Goal: Task Accomplishment & Management: Complete application form

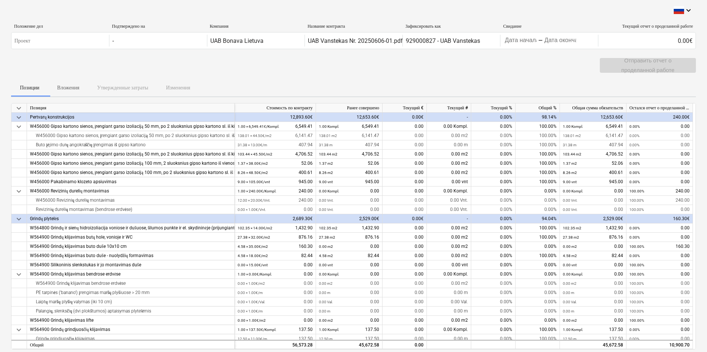
scroll to position [37, 0]
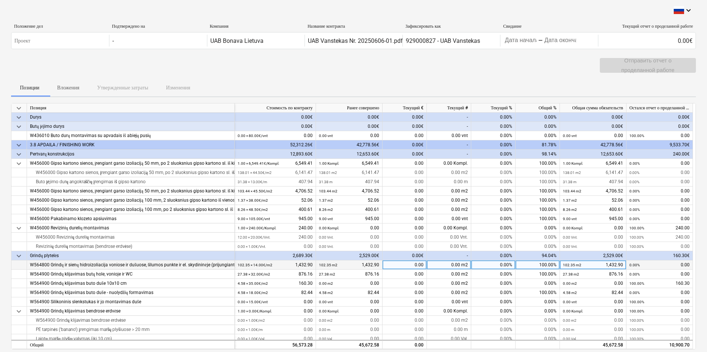
drag, startPoint x: 451, startPoint y: 245, endPoint x: 456, endPoint y: 262, distance: 18.2
click at [450, 245] on div "0.00 Vnt." at bounding box center [449, 246] width 44 height 9
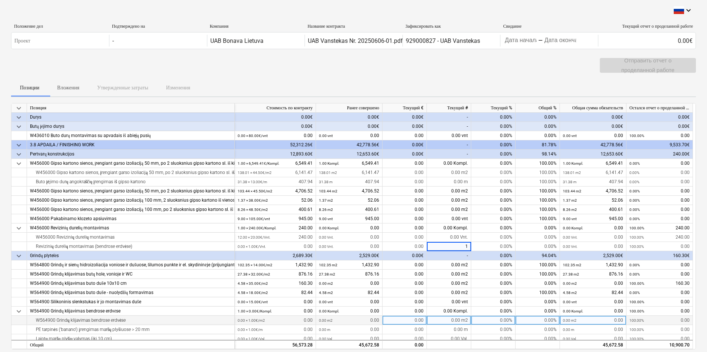
type input "12"
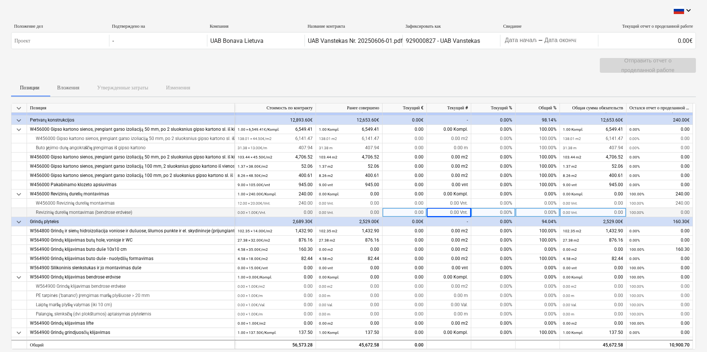
scroll to position [74, 0]
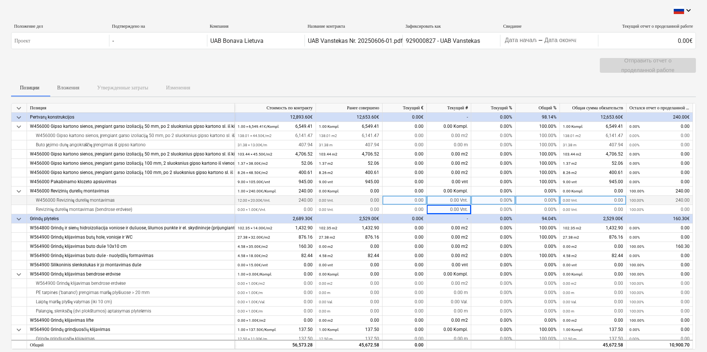
click at [446, 201] on div "0.00 Vnt." at bounding box center [449, 200] width 44 height 9
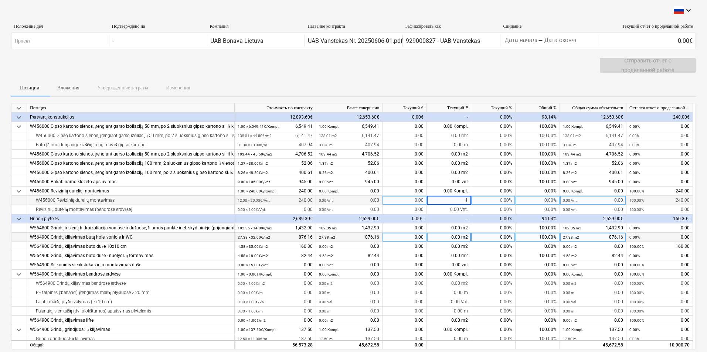
type input "12"
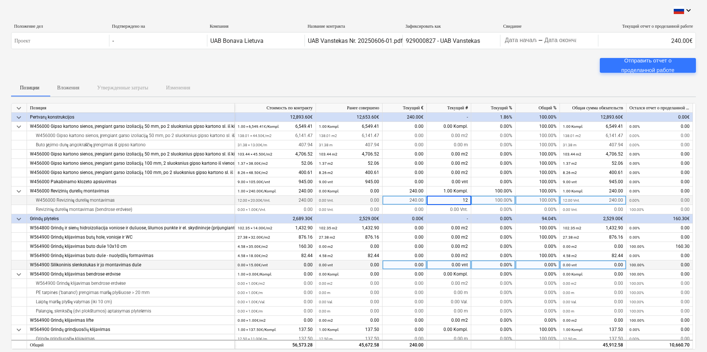
click at [442, 265] on div "0.00 vnt" at bounding box center [449, 265] width 44 height 9
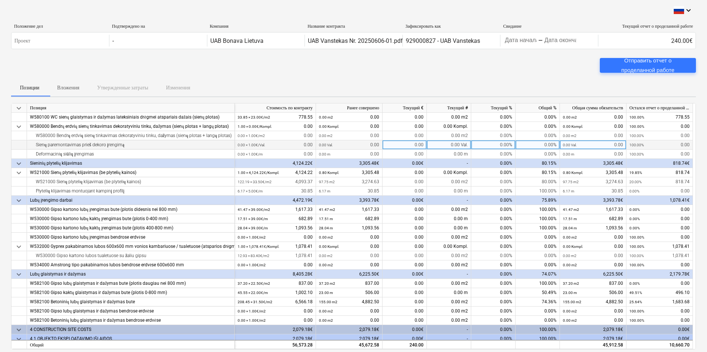
scroll to position [481, 0]
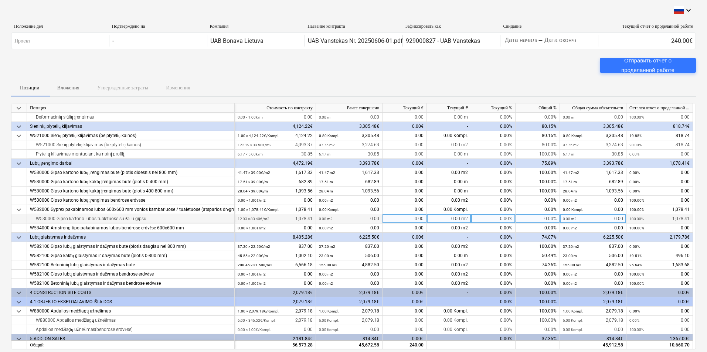
click at [446, 219] on div "0.00 m2" at bounding box center [449, 218] width 44 height 9
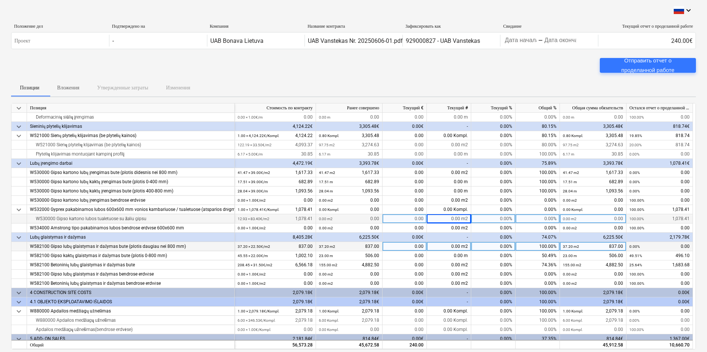
click at [438, 244] on div "0.00 m2" at bounding box center [449, 246] width 44 height 9
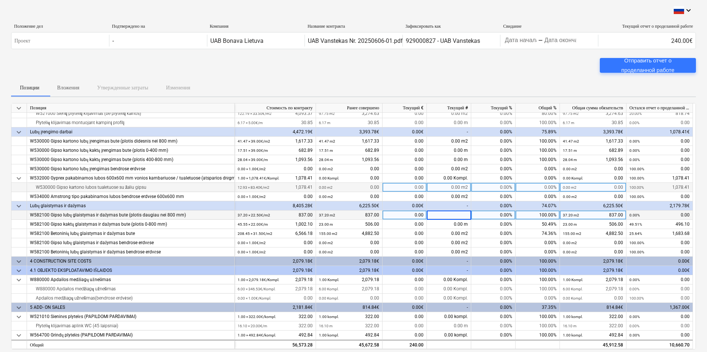
scroll to position [518, 0]
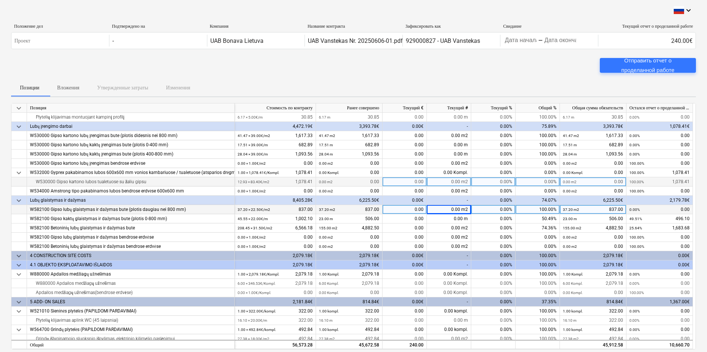
click at [446, 180] on div "0.00 m2" at bounding box center [449, 181] width 44 height 9
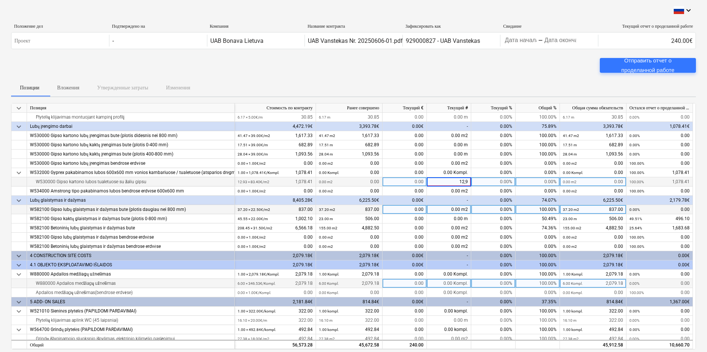
type input "12,93"
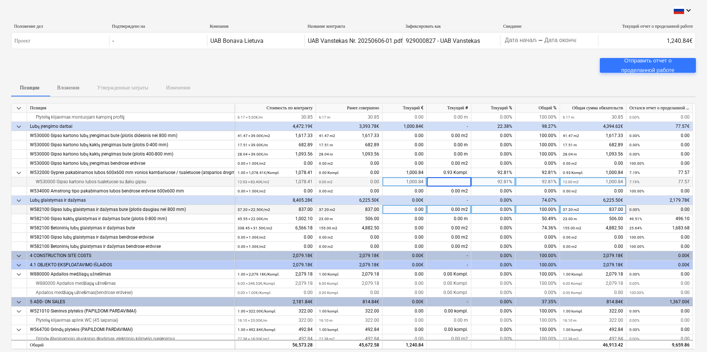
click at [489, 182] on div "92.81%" at bounding box center [493, 181] width 44 height 9
drag, startPoint x: 451, startPoint y: 181, endPoint x: 456, endPoint y: 181, distance: 4.8
click at [456, 181] on div "12.00 m2" at bounding box center [449, 181] width 44 height 9
click at [497, 181] on div "92.81%" at bounding box center [493, 181] width 44 height 9
drag, startPoint x: 455, startPoint y: 180, endPoint x: 448, endPoint y: 190, distance: 12.0
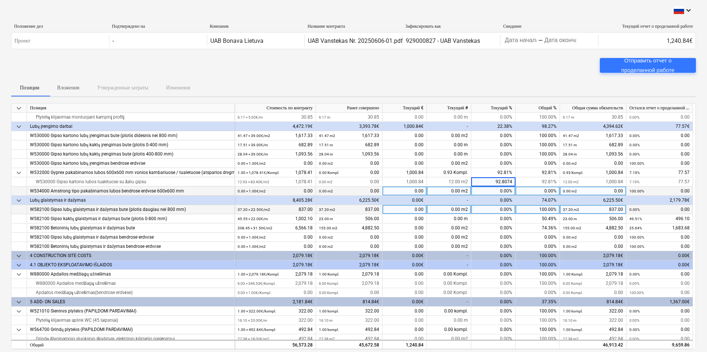
click at [453, 181] on div "12.00 m2" at bounding box center [449, 181] width 44 height 9
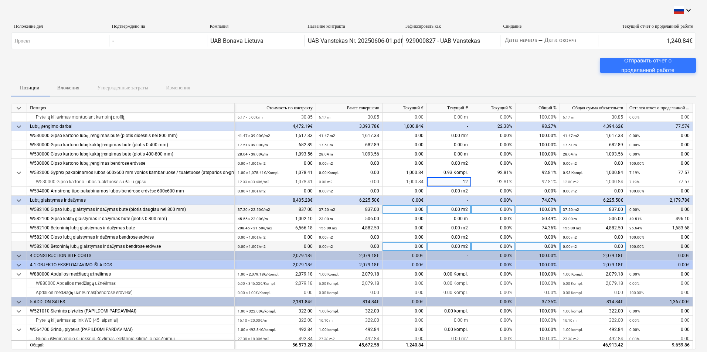
type input "0"
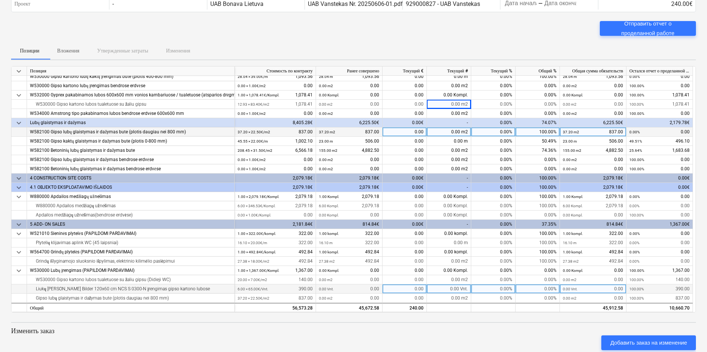
scroll to position [53, 0]
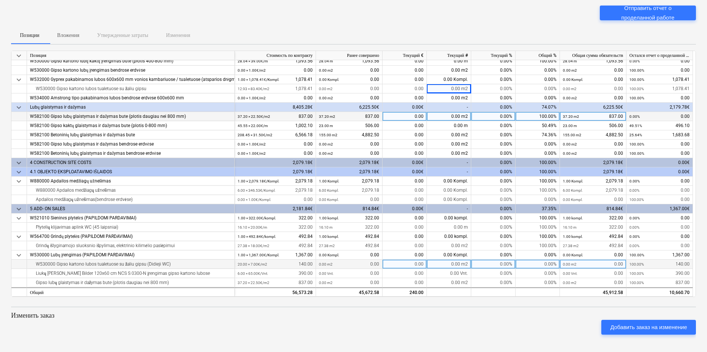
click at [450, 265] on div "0.00 m2" at bounding box center [449, 264] width 44 height 9
type input "20"
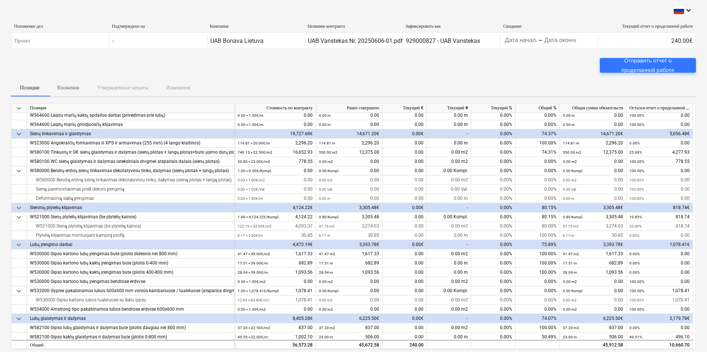
scroll to position [407, 0]
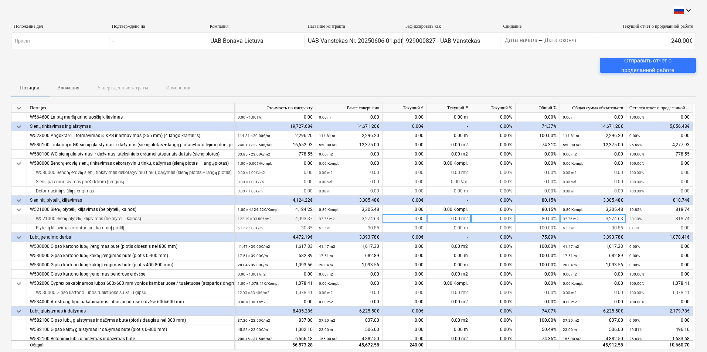
click at [449, 218] on div "0.00 m2" at bounding box center [449, 218] width 44 height 9
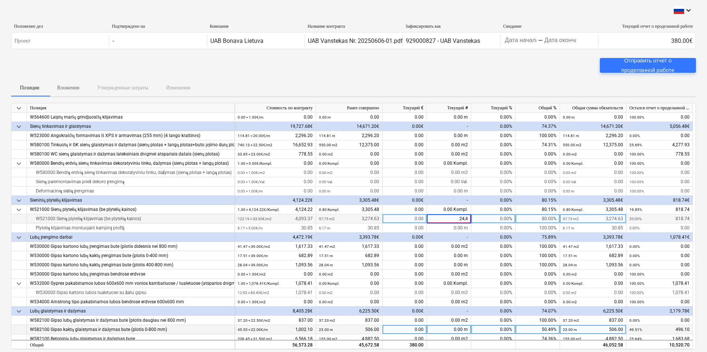
type input "24,44"
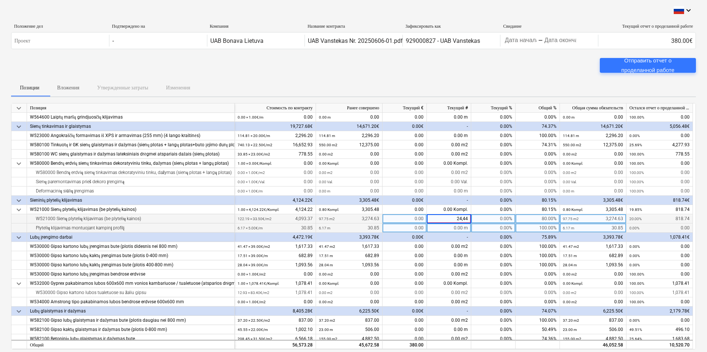
click at [490, 224] on div "0.00%" at bounding box center [493, 228] width 44 height 9
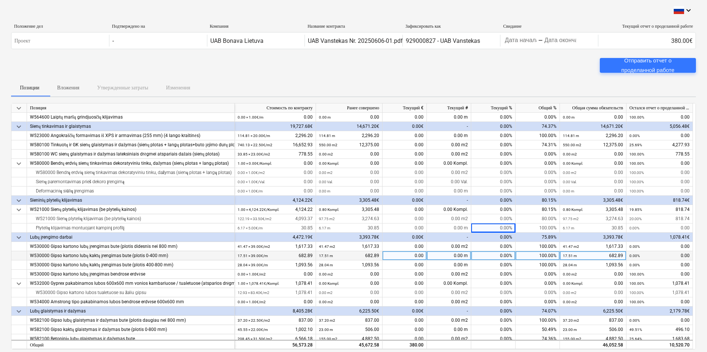
drag, startPoint x: 448, startPoint y: 218, endPoint x: 462, endPoint y: 259, distance: 43.1
click at [448, 218] on div "0.00 m2" at bounding box center [449, 218] width 44 height 9
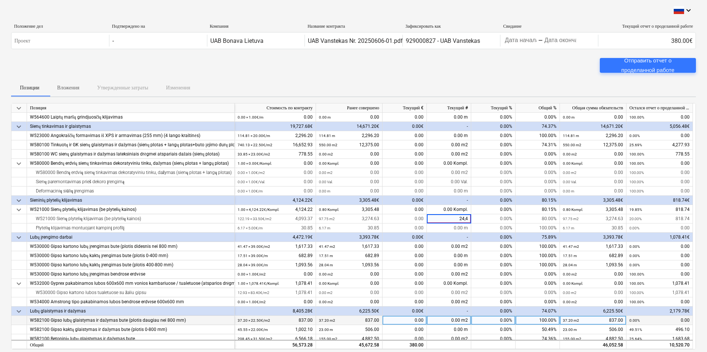
type input "24,44"
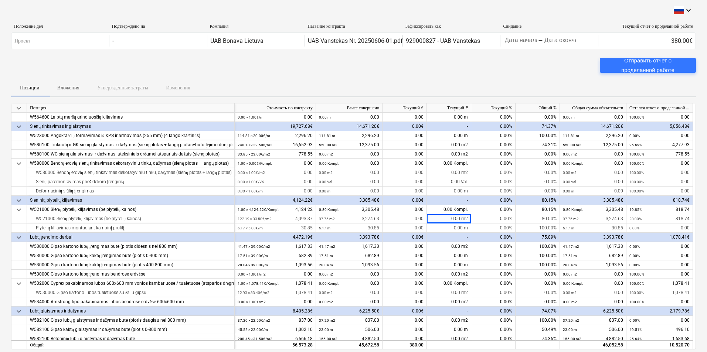
click at [449, 238] on div "-" at bounding box center [449, 237] width 44 height 9
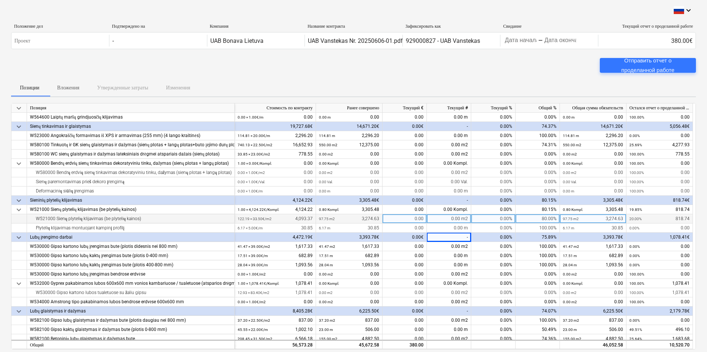
click at [450, 220] on div "0.00 m2" at bounding box center [449, 218] width 44 height 9
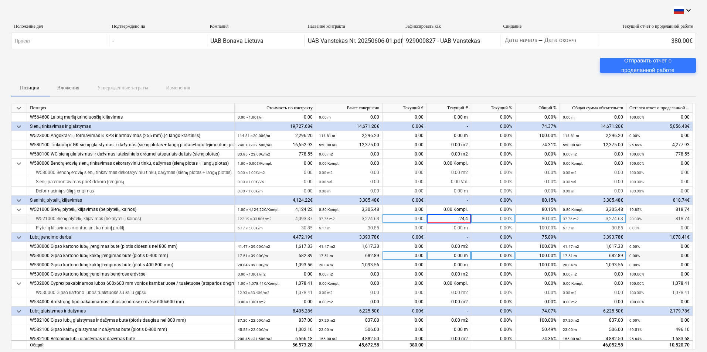
type input "24,44"
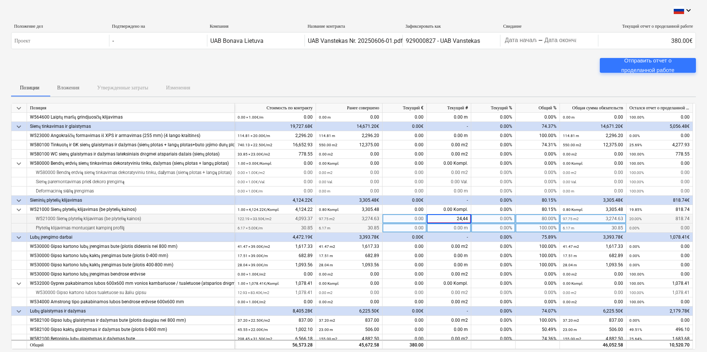
click at [448, 230] on div "0.00 m" at bounding box center [449, 228] width 44 height 9
click at [450, 217] on div "0.00 m2" at bounding box center [449, 218] width 44 height 9
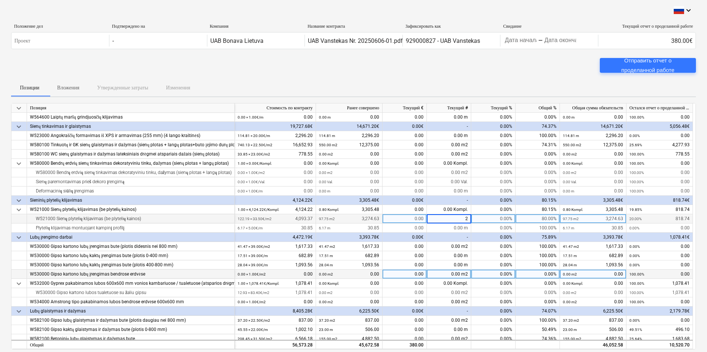
type input "24"
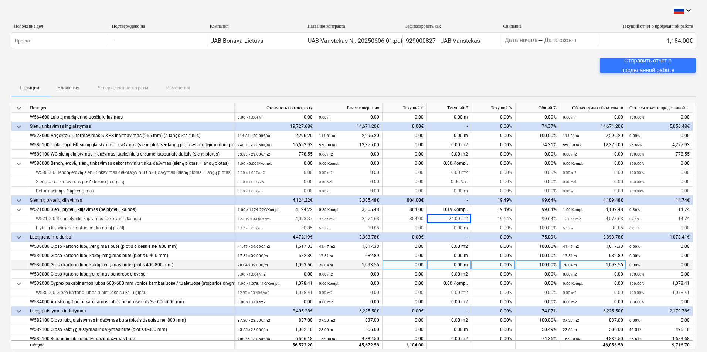
drag, startPoint x: 457, startPoint y: 217, endPoint x: 505, endPoint y: 265, distance: 68.2
click at [457, 217] on div "24.00 m2" at bounding box center [449, 218] width 44 height 9
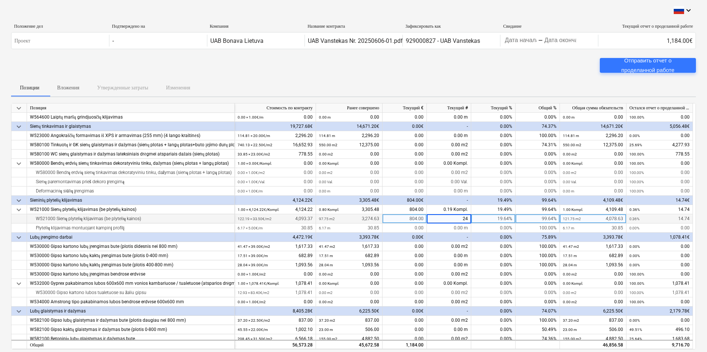
click at [470, 217] on input "24" at bounding box center [449, 218] width 44 height 9
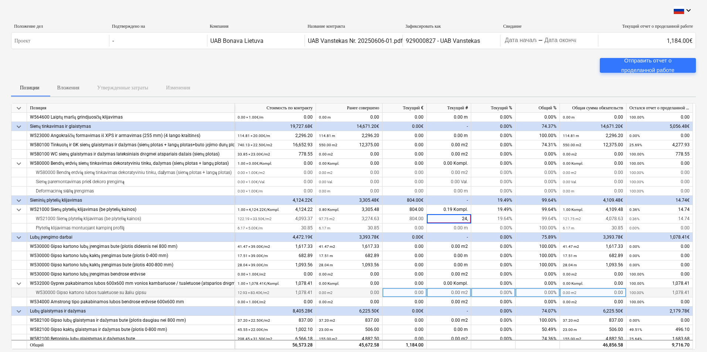
type input "24,4"
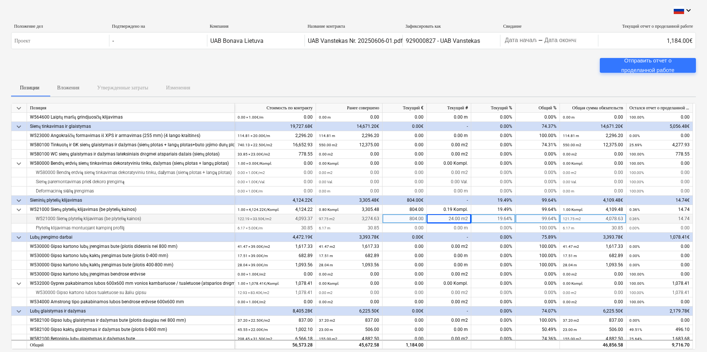
click at [457, 219] on div "24.00 m2" at bounding box center [449, 218] width 44 height 9
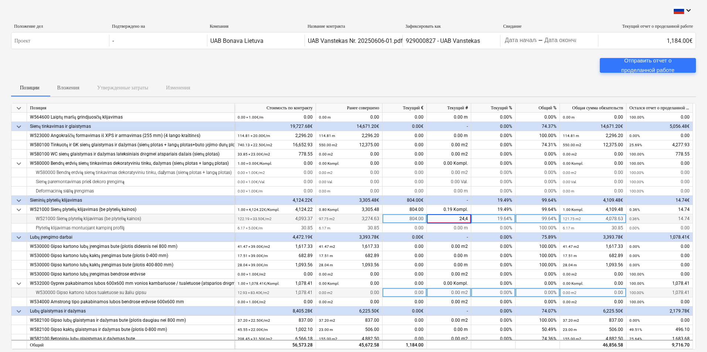
type input "24,44"
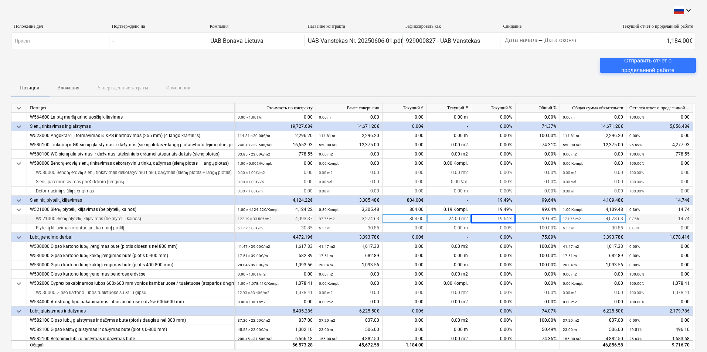
click at [456, 217] on div "24.00 m2" at bounding box center [449, 218] width 44 height 9
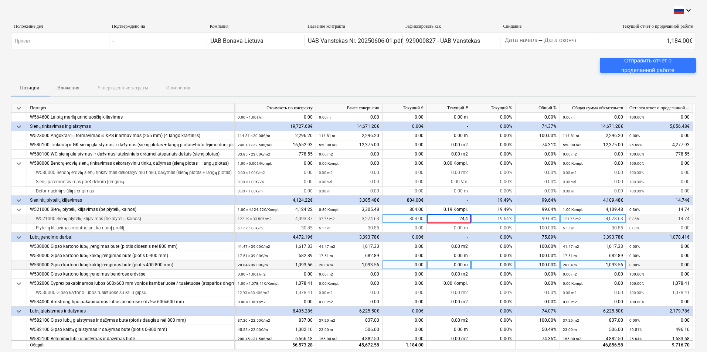
type input "24,44"
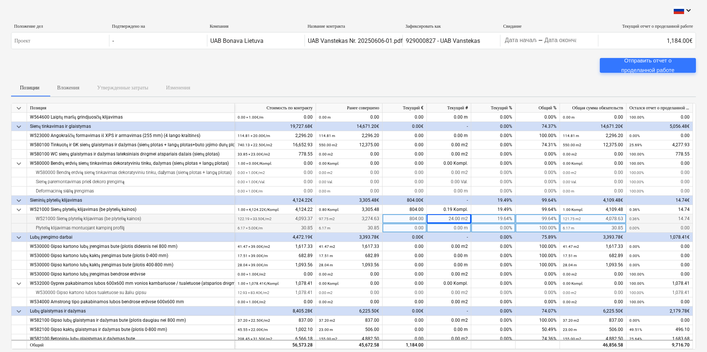
drag, startPoint x: 453, startPoint y: 227, endPoint x: 435, endPoint y: 277, distance: 52.4
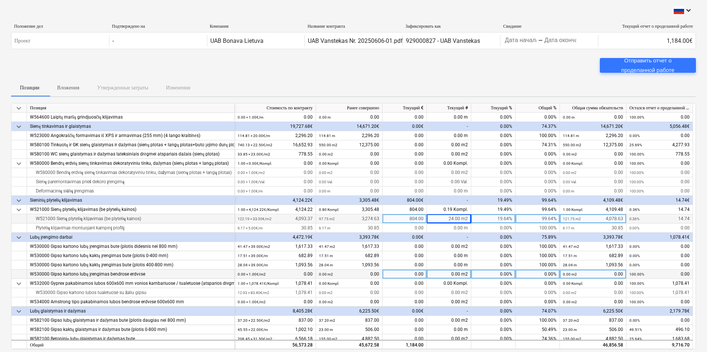
click at [453, 228] on div "0.00 m" at bounding box center [449, 228] width 44 height 9
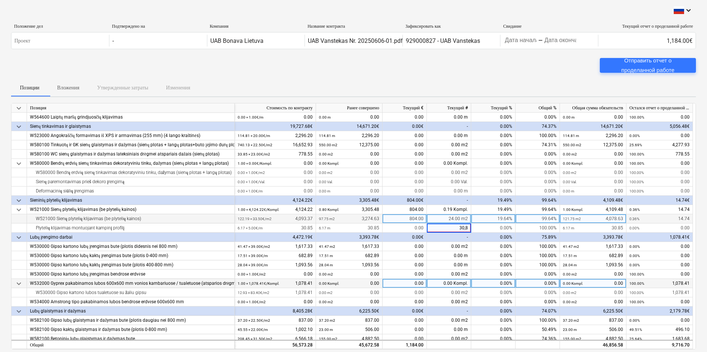
type input "30,85"
type input "30"
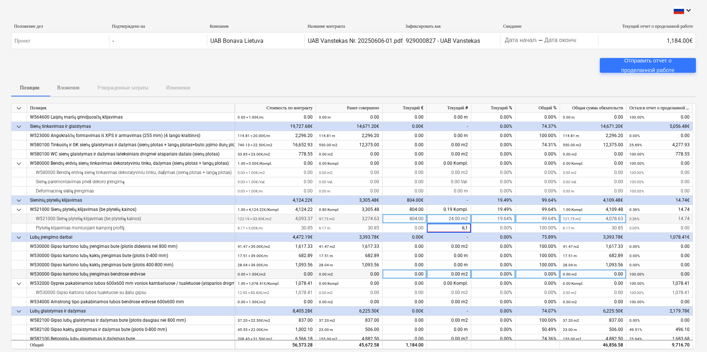
type input "6,17"
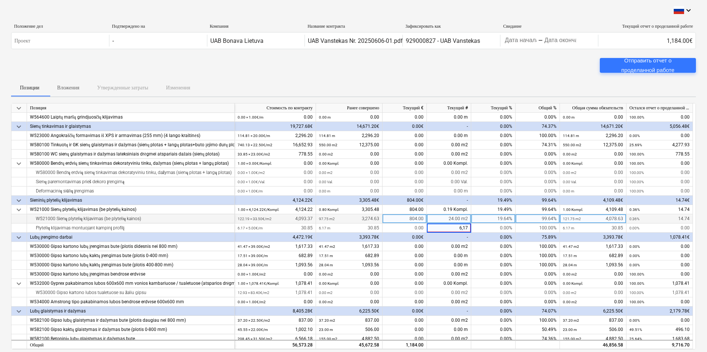
click at [488, 219] on div "19.64%" at bounding box center [493, 218] width 44 height 9
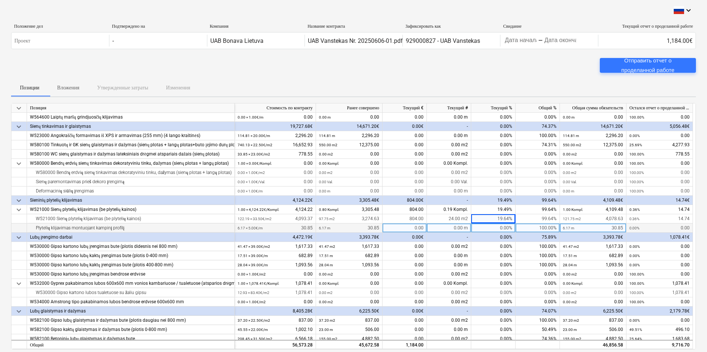
scroll to position [444, 0]
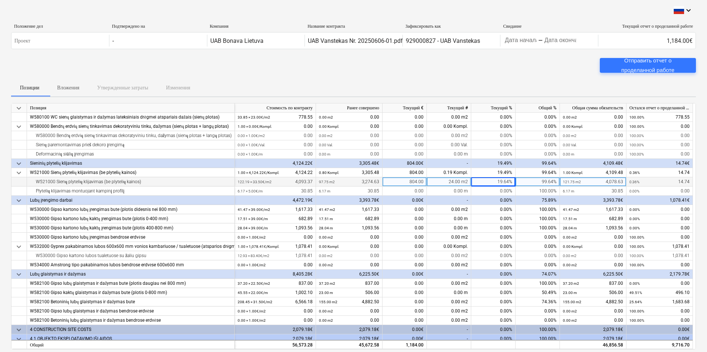
click at [458, 181] on div "24.00 m2" at bounding box center [449, 181] width 44 height 9
type input "24,44"
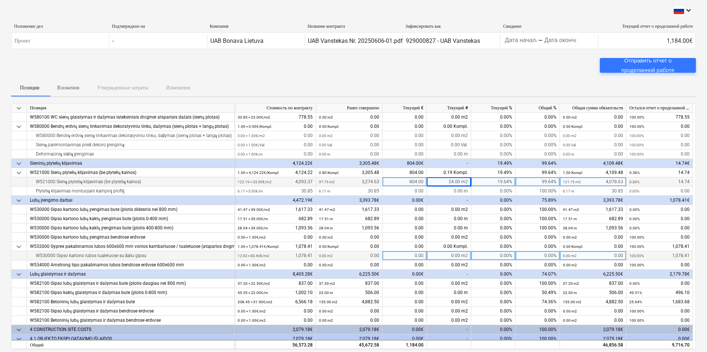
click at [445, 255] on div "0.00 m2" at bounding box center [449, 255] width 44 height 9
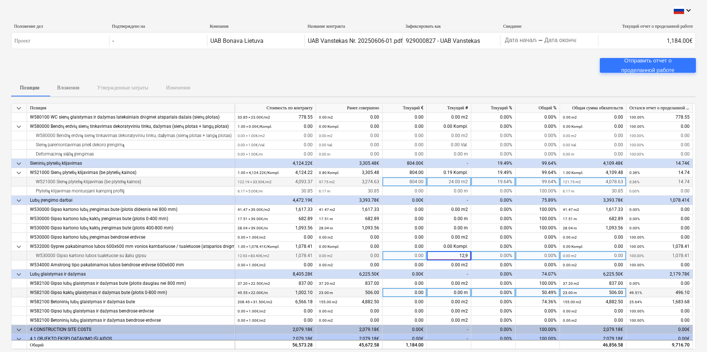
type input "12,93"
type input "12"
type input "12,93"
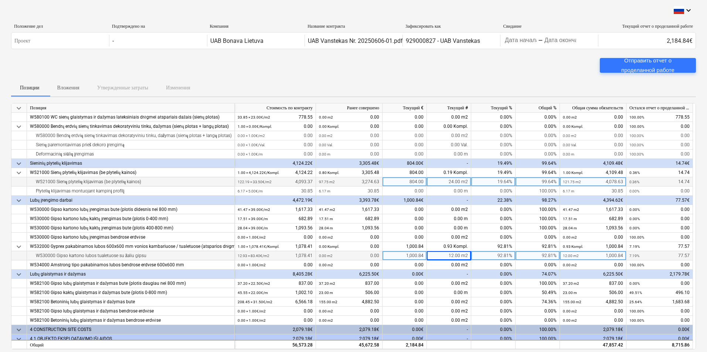
click at [456, 254] on div "12.00 m2" at bounding box center [449, 255] width 44 height 9
type input "12,93"
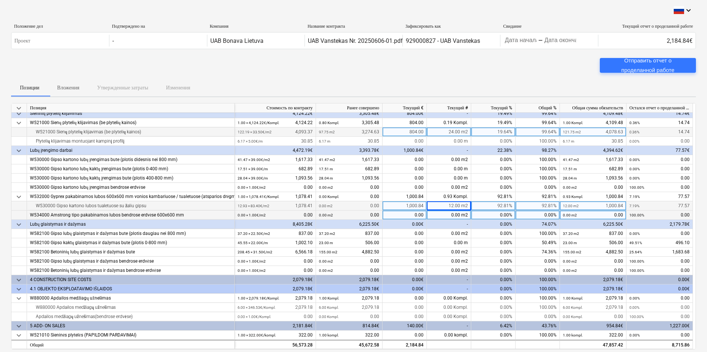
scroll to position [518, 0]
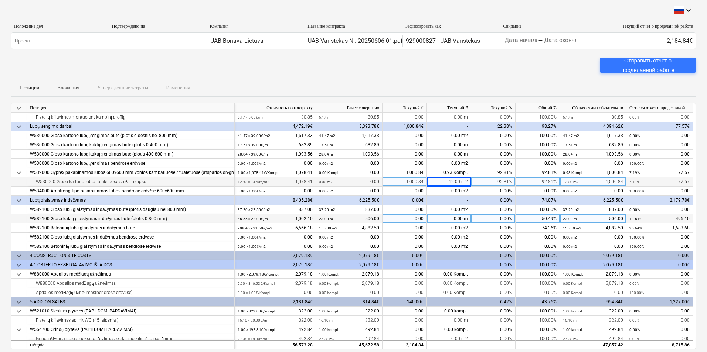
click at [450, 219] on div "0.00 m" at bounding box center [449, 218] width 44 height 9
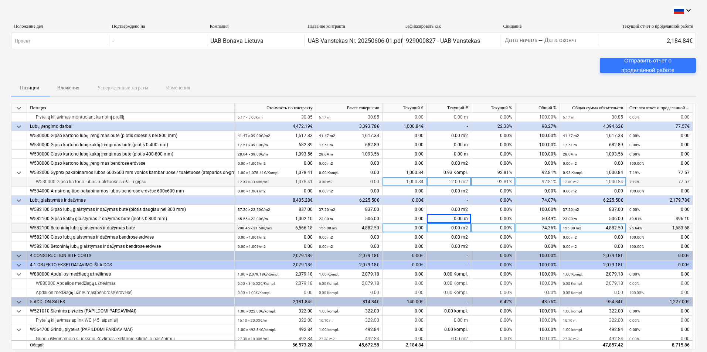
click at [452, 227] on div "0.00 m2" at bounding box center [449, 228] width 44 height 9
type input "30"
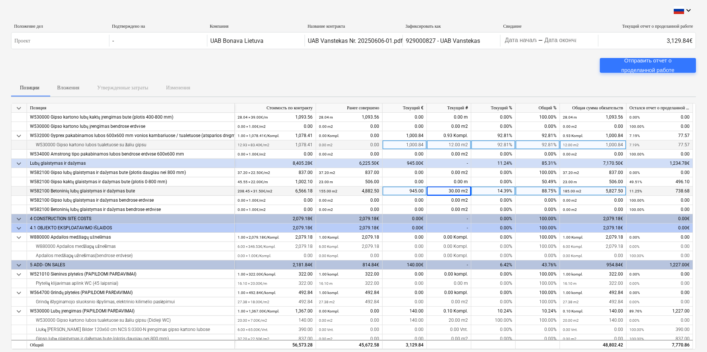
scroll to position [558, 0]
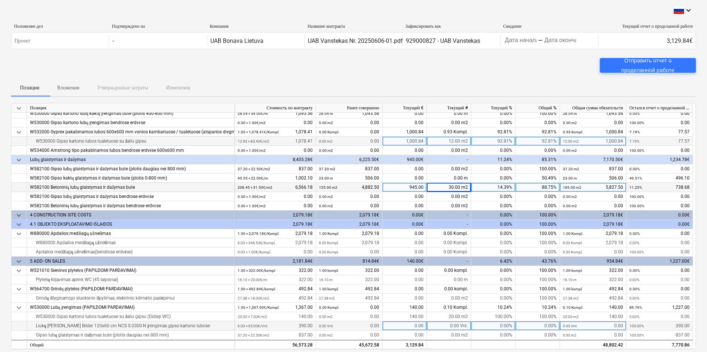
click at [447, 325] on div "0.00 Vnt." at bounding box center [449, 326] width 44 height 9
type input "6"
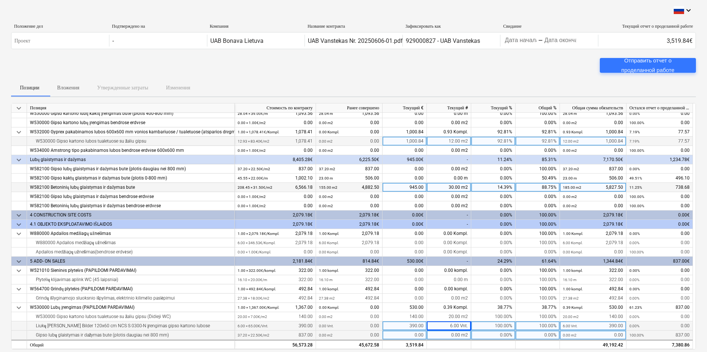
click at [446, 336] on div "0.00 m2" at bounding box center [449, 335] width 44 height 9
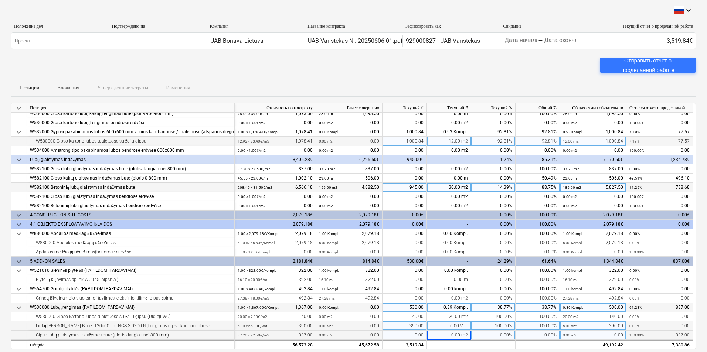
click at [526, 304] on div "38.77%" at bounding box center [538, 307] width 44 height 9
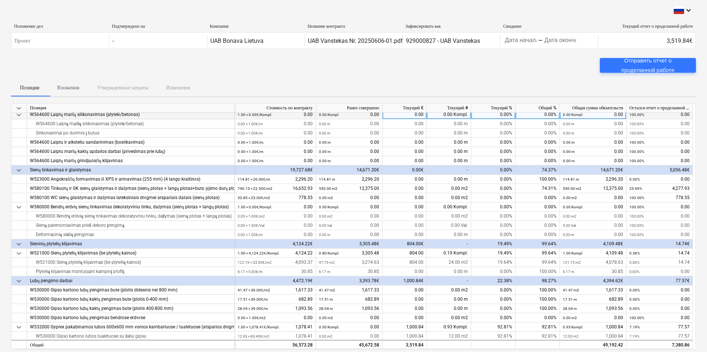
scroll to position [370, 0]
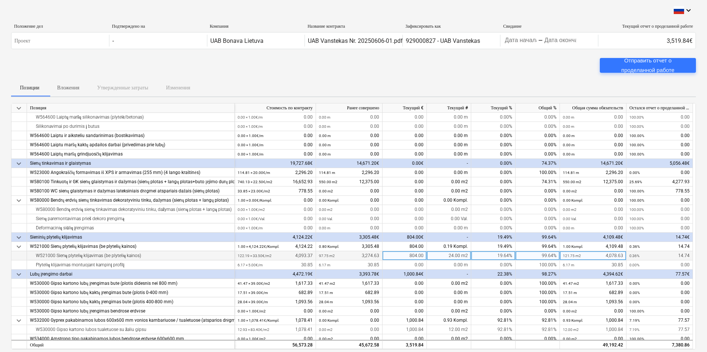
click at [457, 255] on div "24.00 m2" at bounding box center [449, 255] width 44 height 9
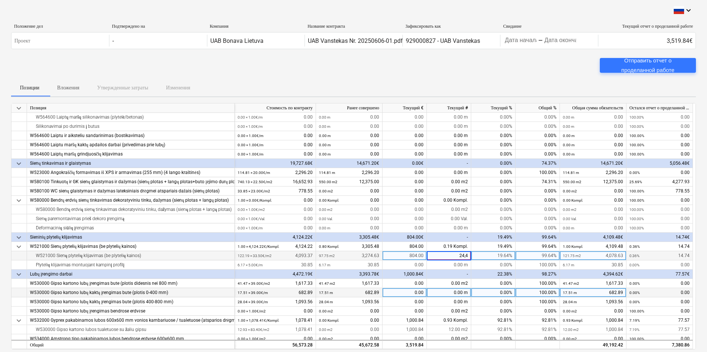
type input "24,44"
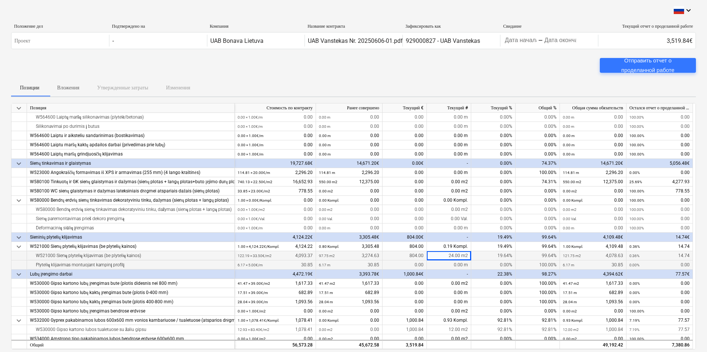
click at [450, 265] on div "0.00 m" at bounding box center [449, 265] width 44 height 9
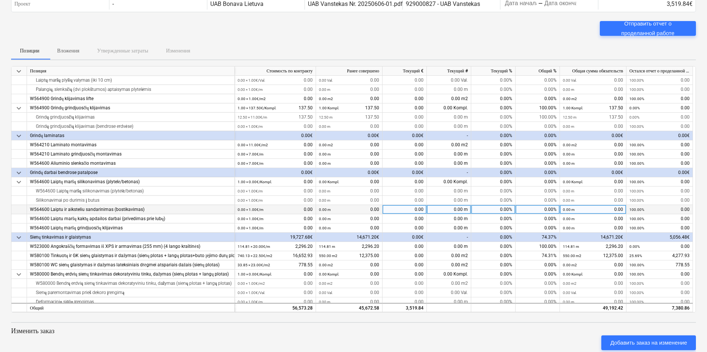
scroll to position [296, 0]
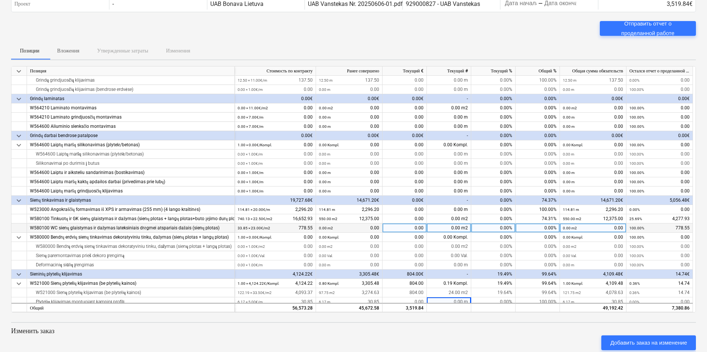
click at [451, 227] on div "0.00 m2" at bounding box center [449, 228] width 44 height 9
type input "33,85"
type input "778,55"
click at [450, 218] on div "0.00 m2" at bounding box center [449, 218] width 44 height 9
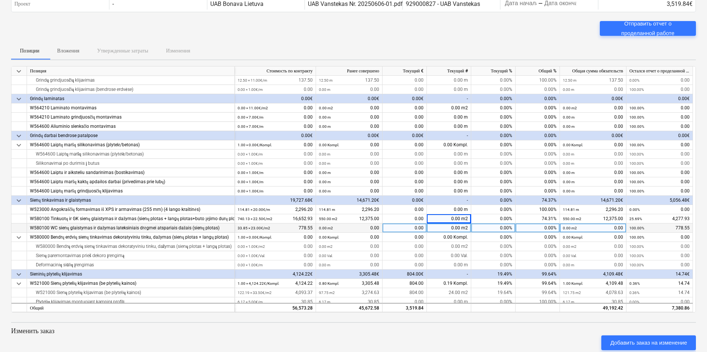
drag, startPoint x: 450, startPoint y: 231, endPoint x: 453, endPoint y: 240, distance: 8.5
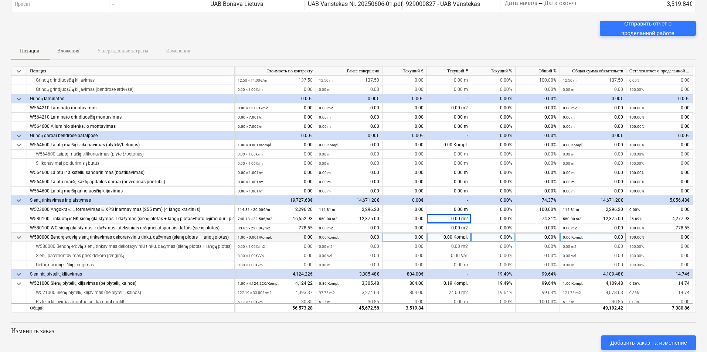
click at [450, 232] on div "0.00 m2" at bounding box center [449, 228] width 44 height 9
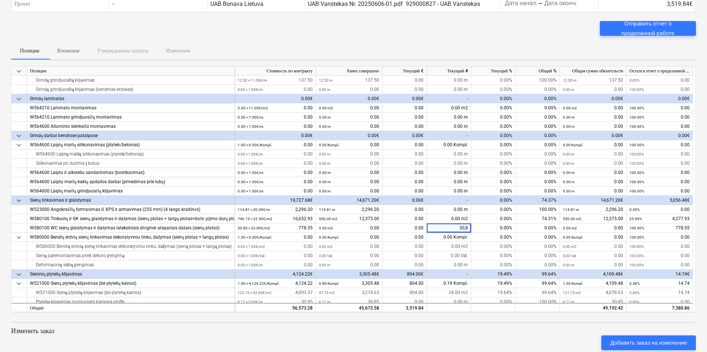
type input "30,85"
type input "33"
type input "33,55"
click at [448, 217] on div "0.00 m2" at bounding box center [449, 218] width 44 height 9
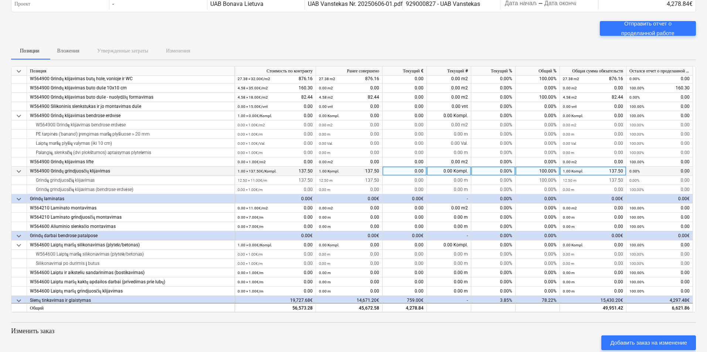
scroll to position [111, 0]
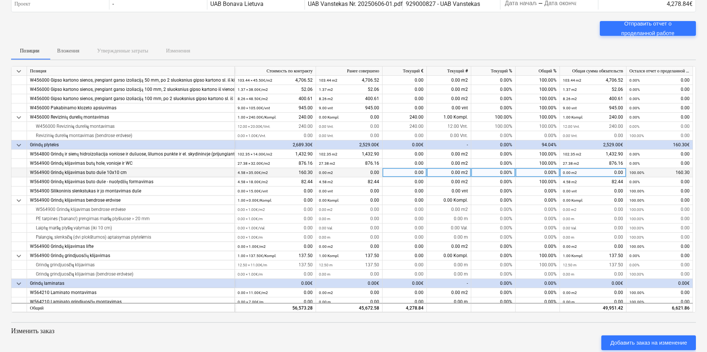
click at [452, 173] on div "0.00 m2" at bounding box center [449, 172] width 44 height 9
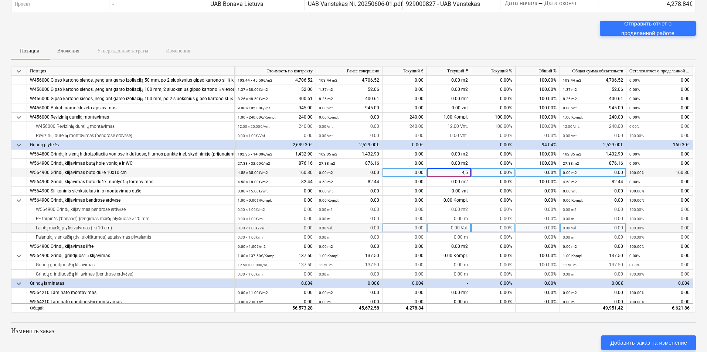
type input "4,58"
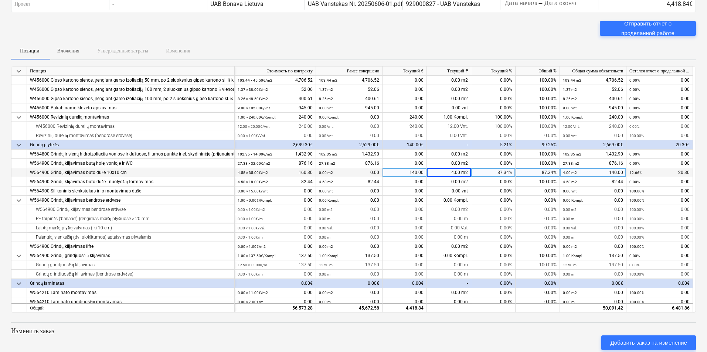
click at [456, 172] on div "4.00 m2" at bounding box center [449, 172] width 44 height 9
drag, startPoint x: 238, startPoint y: 171, endPoint x: 242, endPoint y: 173, distance: 4.8
click at [244, 172] on small "4.58 × 35.00€ / m2" at bounding box center [253, 173] width 30 height 4
drag, startPoint x: 237, startPoint y: 173, endPoint x: 244, endPoint y: 173, distance: 7.4
click at [244, 173] on div "4.58 × 35.00€ / m2 160.30" at bounding box center [275, 172] width 81 height 9
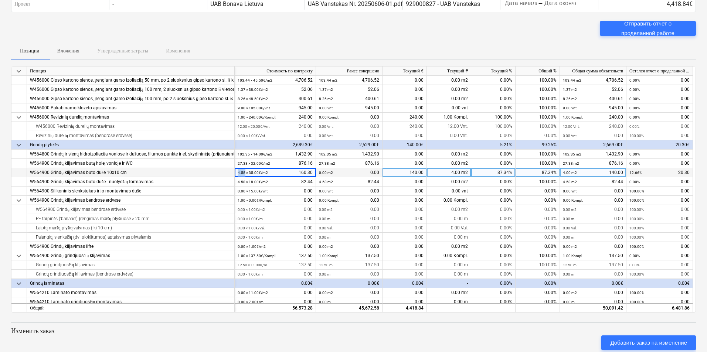
copy small "4.58"
click at [453, 172] on div "4.00 m2" at bounding box center [449, 172] width 44 height 9
type input "4.58"
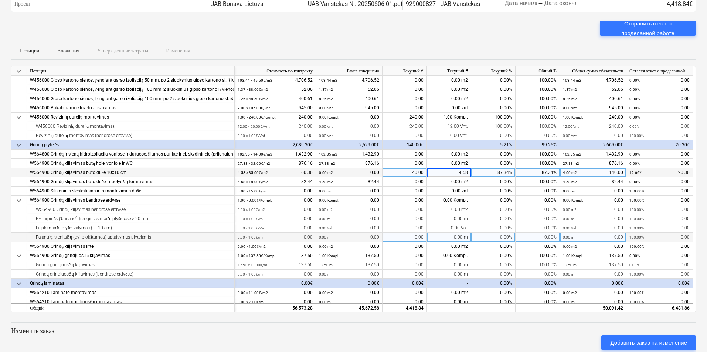
click at [473, 236] on div "0.00%" at bounding box center [493, 237] width 44 height 9
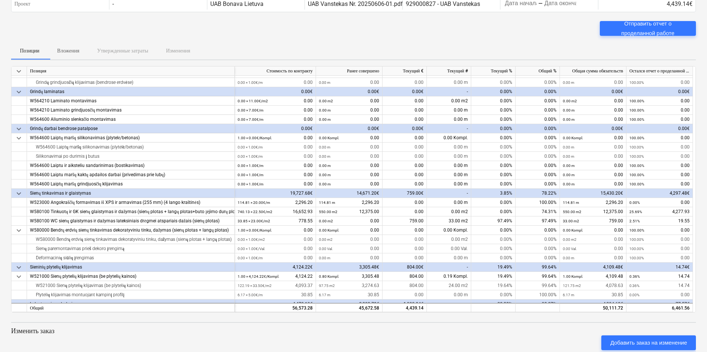
scroll to position [333, 0]
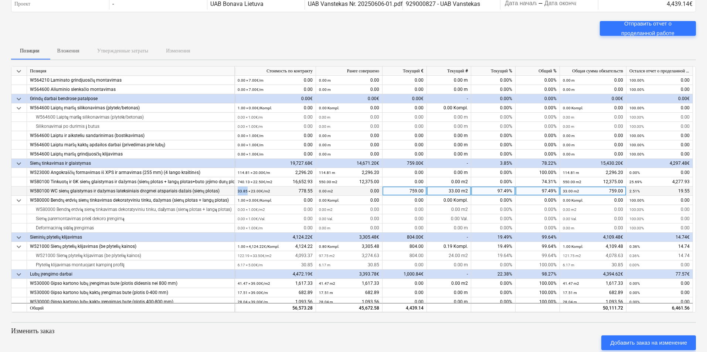
drag, startPoint x: 238, startPoint y: 190, endPoint x: 244, endPoint y: 189, distance: 5.6
click at [247, 190] on small "33.85 × 23.00€ / m2" at bounding box center [254, 191] width 33 height 4
copy small "33.85"
click at [448, 191] on div "33.00 m2" at bounding box center [449, 191] width 44 height 9
type input "33.85"
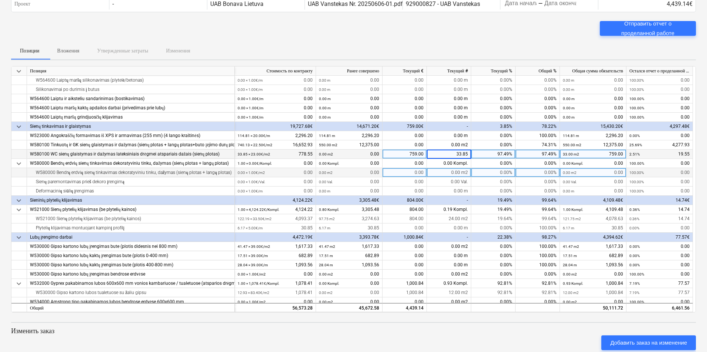
scroll to position [407, 0]
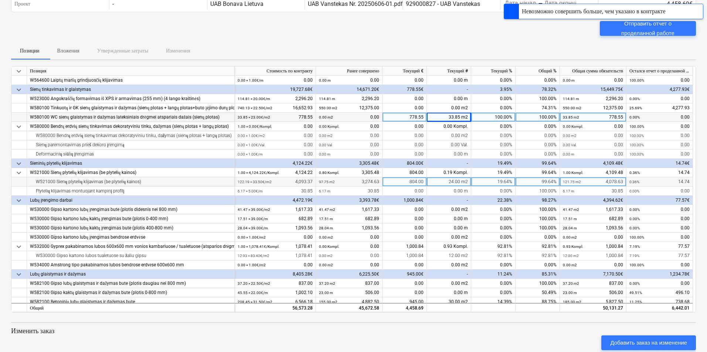
drag, startPoint x: 243, startPoint y: 182, endPoint x: 249, endPoint y: 182, distance: 5.9
click at [249, 182] on small "122.19 × 33.50€ / m2" at bounding box center [255, 182] width 34 height 4
drag, startPoint x: 244, startPoint y: 181, endPoint x: 250, endPoint y: 181, distance: 5.9
click at [250, 181] on small "122.19 × 33.50€ / m2" at bounding box center [255, 182] width 34 height 4
copy small ".19"
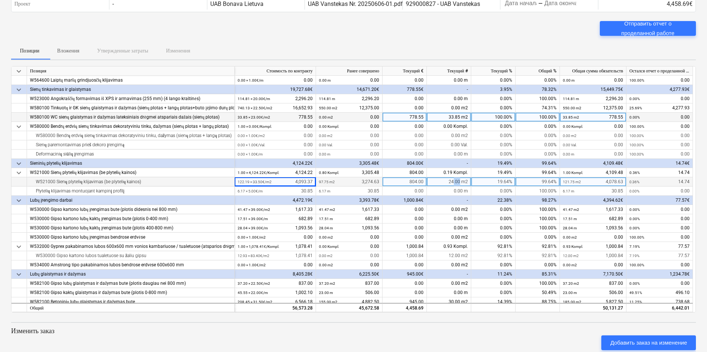
drag, startPoint x: 455, startPoint y: 180, endPoint x: 460, endPoint y: 180, distance: 5.2
click at [460, 180] on div "24.00 m2" at bounding box center [449, 181] width 44 height 9
click at [463, 179] on input ".19" at bounding box center [449, 181] width 44 height 9
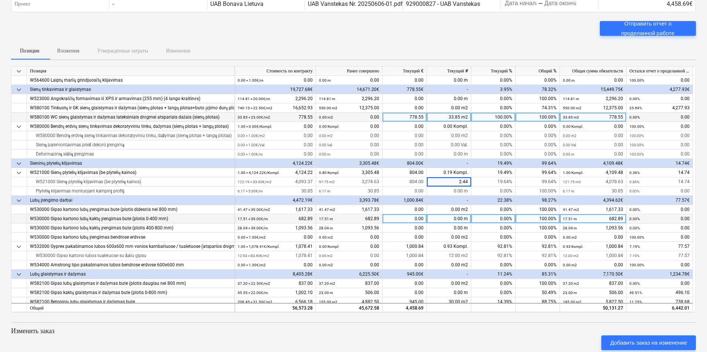
type input "24.44"
click at [439, 204] on div "-" at bounding box center [449, 200] width 44 height 9
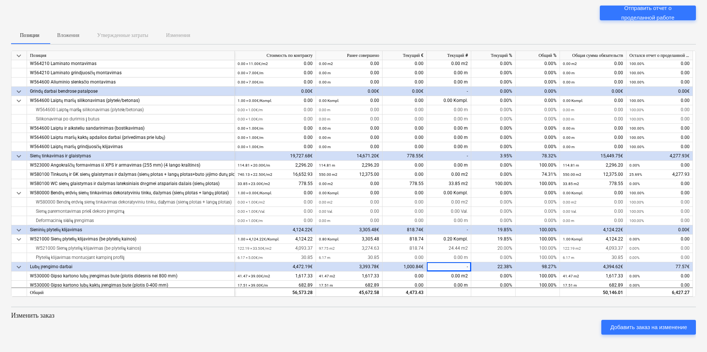
scroll to position [333, 0]
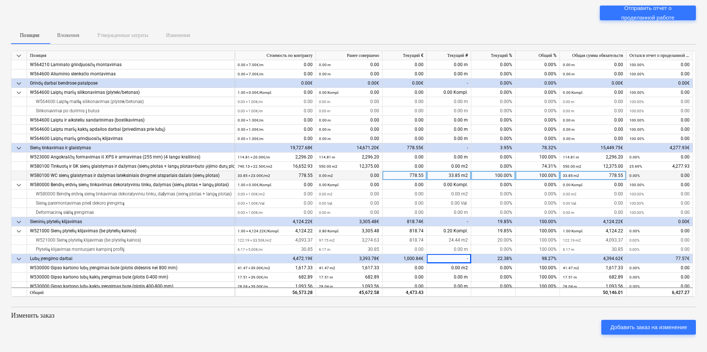
drag, startPoint x: 458, startPoint y: 177, endPoint x: 462, endPoint y: 189, distance: 11.7
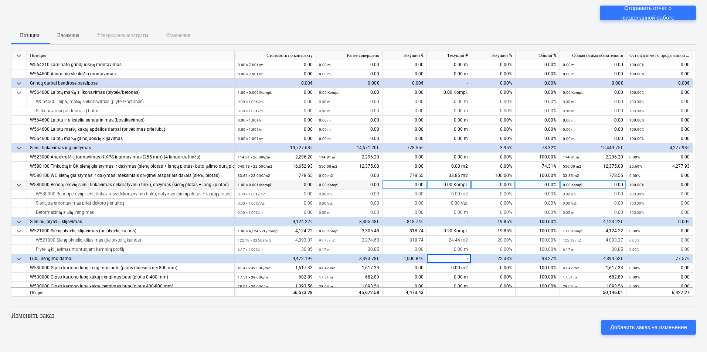
click at [458, 178] on div "33.85 m2" at bounding box center [449, 175] width 44 height 9
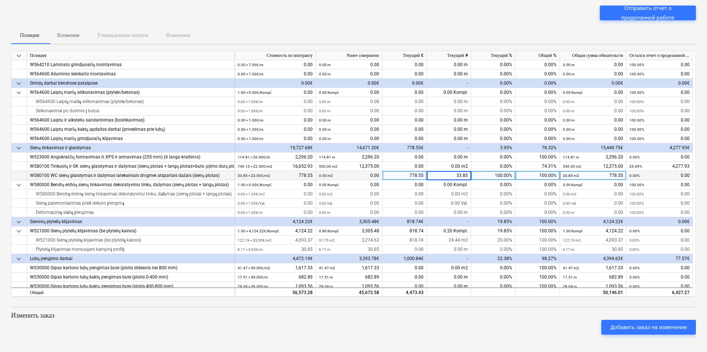
drag, startPoint x: 463, startPoint y: 176, endPoint x: 469, endPoint y: 178, distance: 6.7
click at [464, 176] on input "33.85" at bounding box center [449, 175] width 44 height 9
click at [465, 174] on input "33.85" at bounding box center [449, 175] width 44 height 9
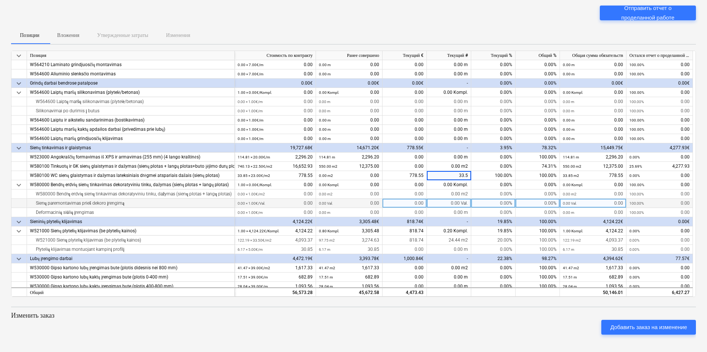
type input "33.95"
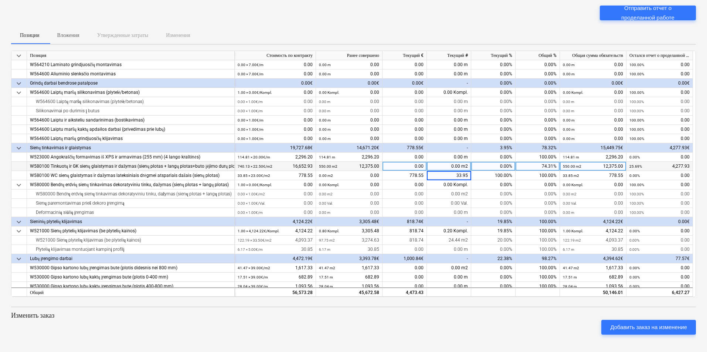
click at [409, 163] on div "0.00" at bounding box center [405, 166] width 44 height 9
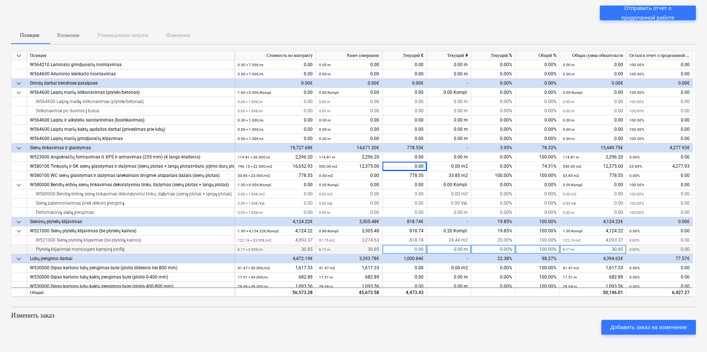
scroll to position [407, 0]
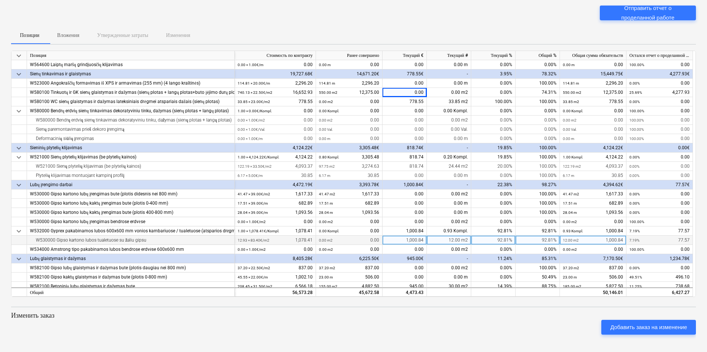
click at [455, 237] on div "12.00 m2" at bounding box center [449, 240] width 44 height 9
click at [468, 240] on input "12" at bounding box center [449, 240] width 44 height 9
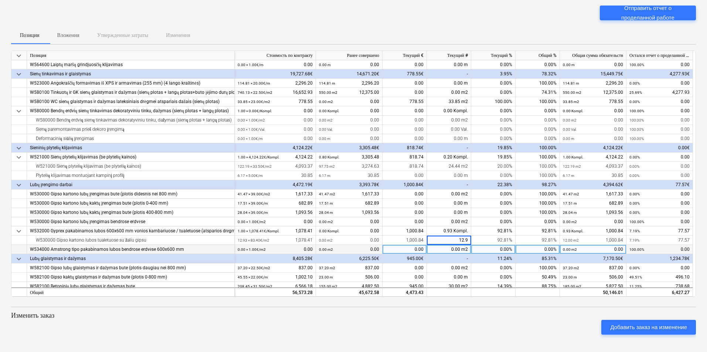
type input "12.93"
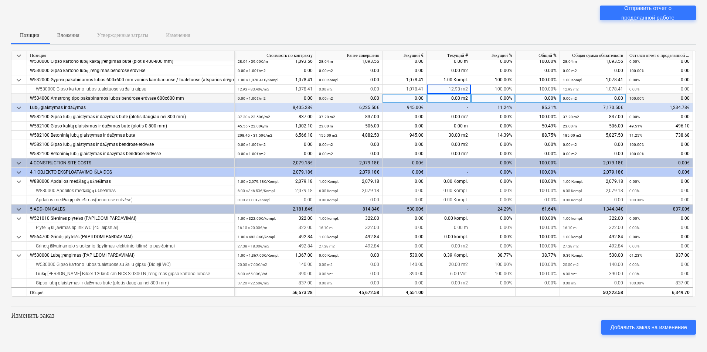
scroll to position [558, 0]
click at [494, 305] on div "keyboard_arrow_down Позиция Стоимость по контракту Ранее совершено Текущий € Те…" at bounding box center [353, 196] width 685 height 290
click at [488, 310] on div "keyboard_arrow_down Позиция Стоимость по контракту Ранее совершено Текущий € Те…" at bounding box center [353, 196] width 685 height 290
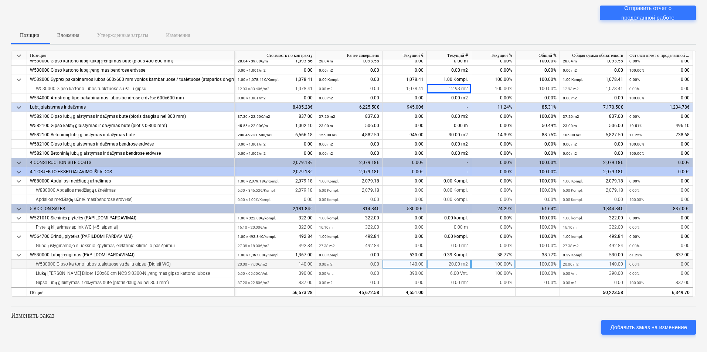
click at [450, 264] on div "20.00 m2" at bounding box center [449, 264] width 44 height 9
type input "20"
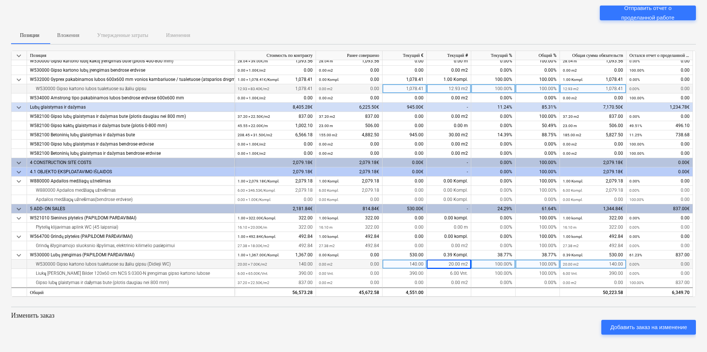
click at [450, 88] on div "12.93 m2" at bounding box center [449, 88] width 44 height 9
type input "0"
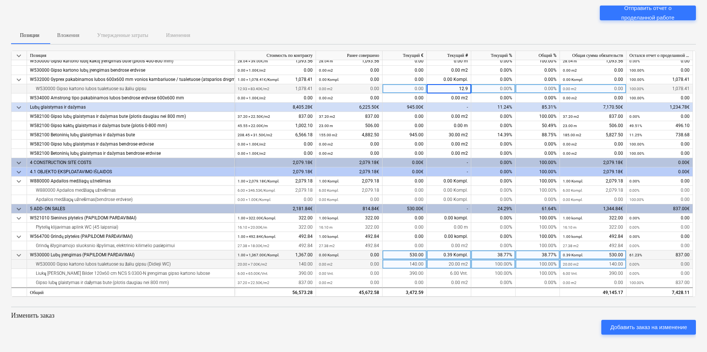
type input "12.93"
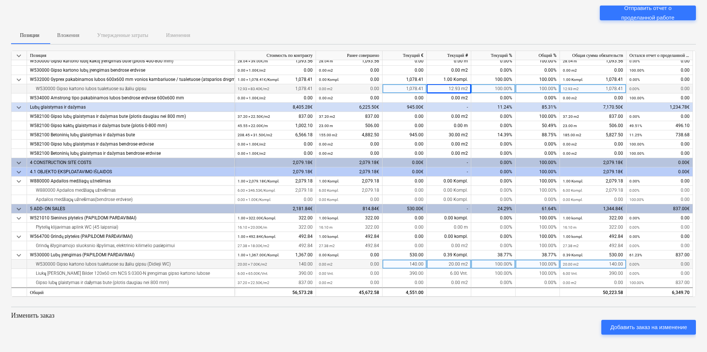
click at [453, 307] on div at bounding box center [353, 307] width 685 height 1
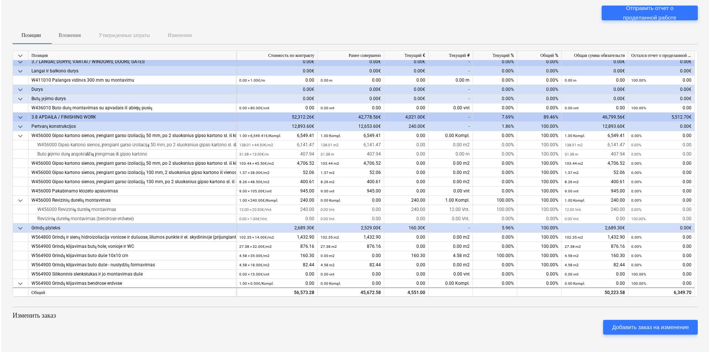
scroll to position [0, 0]
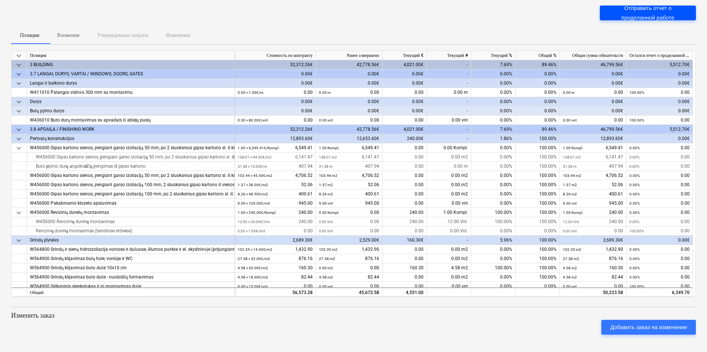
click at [650, 15] on div "Отправить отчет о проделанной работе" at bounding box center [648, 13] width 78 height 20
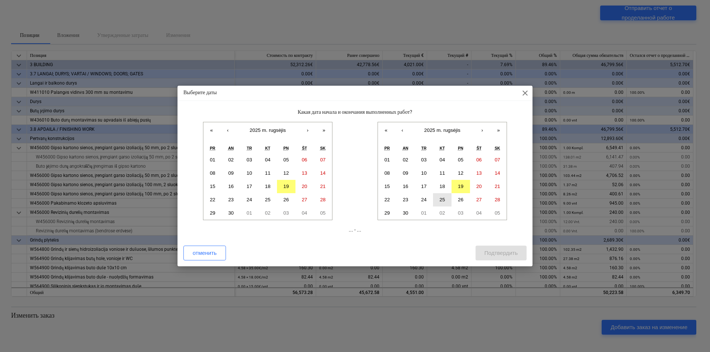
click at [444, 200] on abbr "25" at bounding box center [443, 200] width 6 height 6
click at [433, 248] on div "отменить Подтвердить" at bounding box center [354, 253] width 343 height 15
click at [505, 252] on div "отменить Подтвердить" at bounding box center [354, 253] width 343 height 15
click at [432, 235] on div "Какая дата начала и окончания выполненных работ? « ‹ 2025 m. rugsėjis › » pr an…" at bounding box center [354, 174] width 355 height 132
click at [462, 184] on abbr "19" at bounding box center [461, 187] width 6 height 6
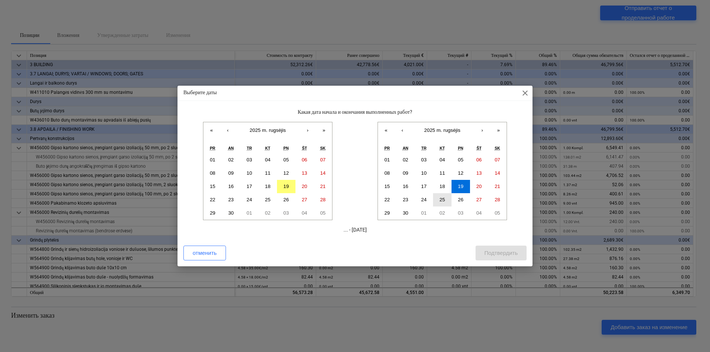
click at [440, 200] on abbr "25" at bounding box center [443, 200] width 6 height 6
click at [524, 91] on span "close" at bounding box center [525, 93] width 9 height 9
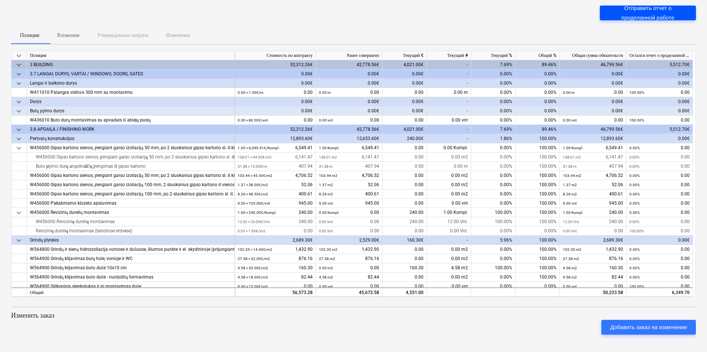
click at [646, 13] on div "Отправить отчет о проделанной работе" at bounding box center [648, 13] width 78 height 20
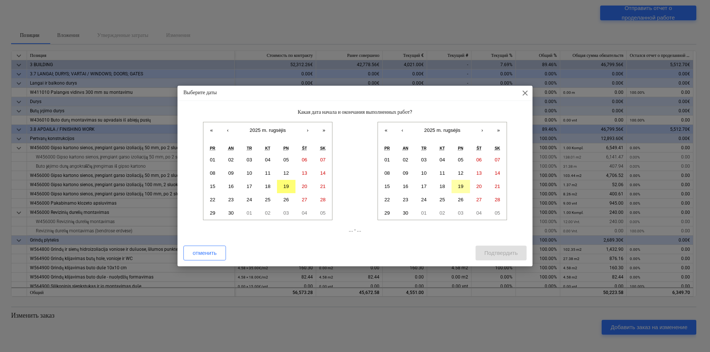
click at [463, 187] on abbr "19" at bounding box center [461, 187] width 6 height 6
click at [284, 185] on abbr "19" at bounding box center [286, 187] width 6 height 6
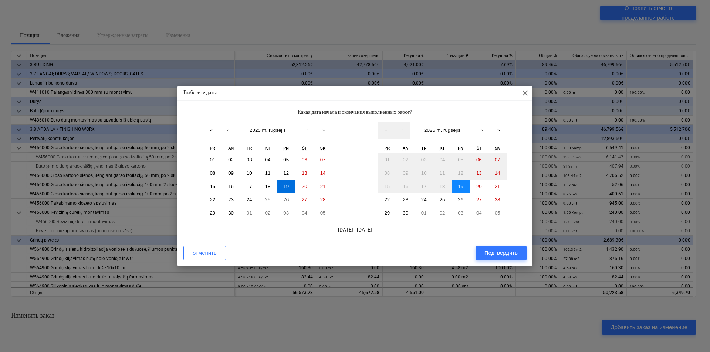
click at [461, 186] on abbr "19" at bounding box center [461, 187] width 6 height 6
click at [438, 199] on button "25" at bounding box center [442, 199] width 18 height 13
click at [498, 250] on div "Подтвердить" at bounding box center [500, 253] width 33 height 10
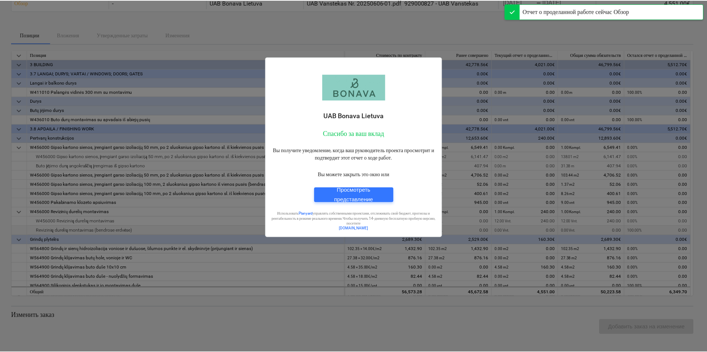
scroll to position [38, 0]
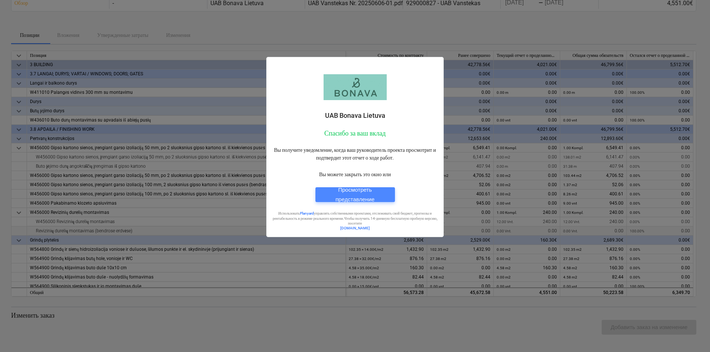
click at [359, 197] on div "Просмотреть представление" at bounding box center [355, 195] width 62 height 20
